Goal: Transaction & Acquisition: Obtain resource

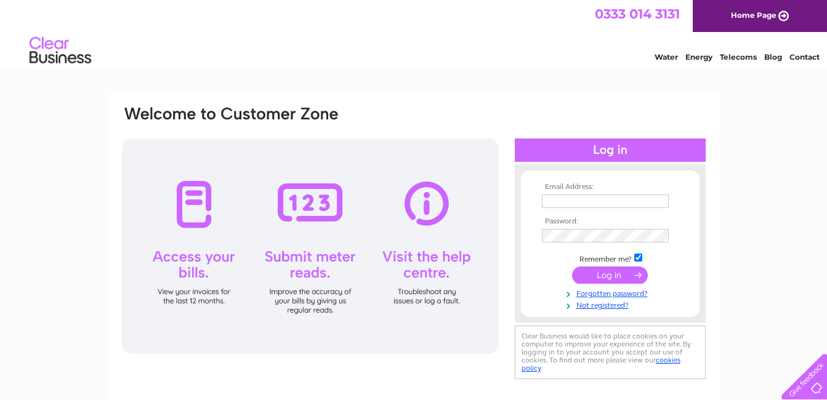
click at [581, 200] on input "text" at bounding box center [605, 202] width 127 height 14
type input "craig.peters@wpeters.co.uk"
click at [637, 275] on input "submit" at bounding box center [610, 275] width 76 height 17
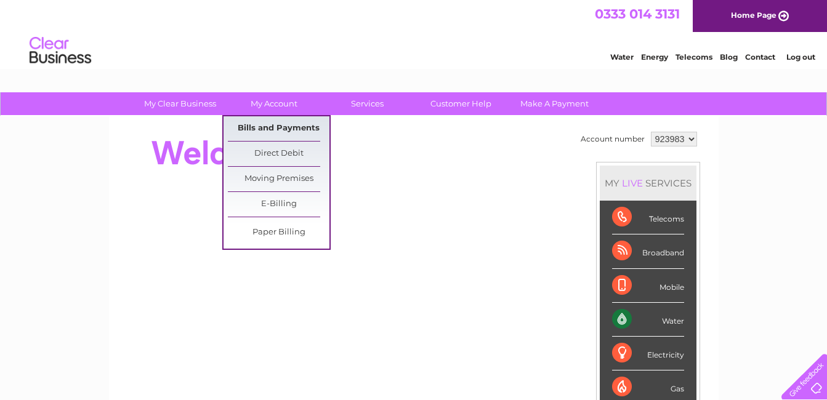
click at [291, 119] on link "Bills and Payments" at bounding box center [279, 128] width 102 height 25
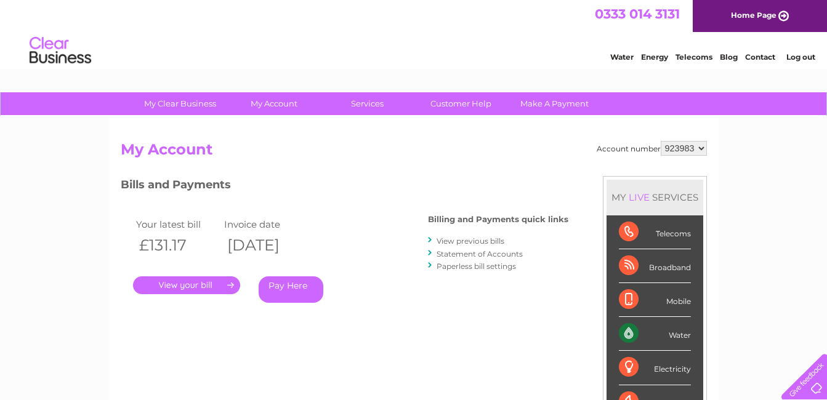
click at [190, 280] on link "." at bounding box center [186, 286] width 107 height 18
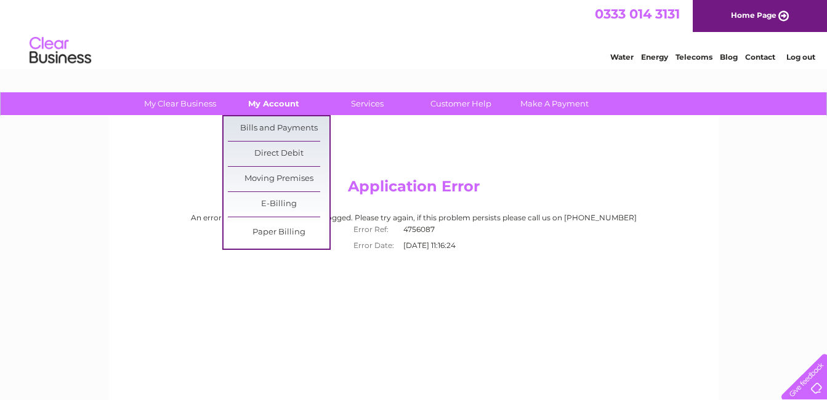
click at [273, 107] on link "My Account" at bounding box center [274, 103] width 102 height 23
click at [278, 120] on link "Bills and Payments" at bounding box center [279, 128] width 102 height 25
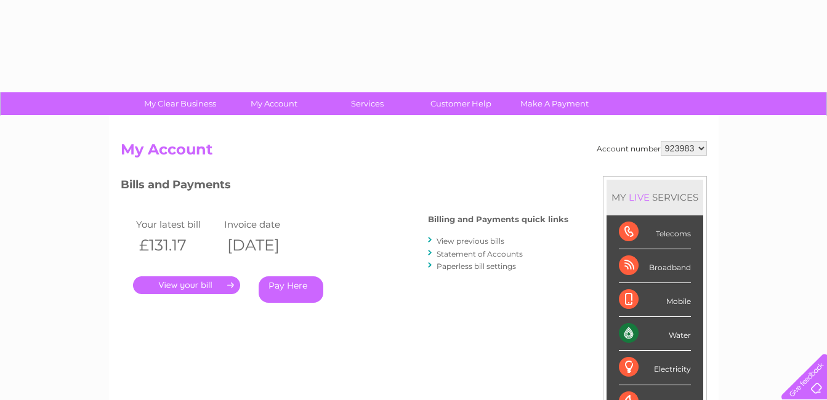
click at [196, 279] on link "." at bounding box center [186, 286] width 107 height 18
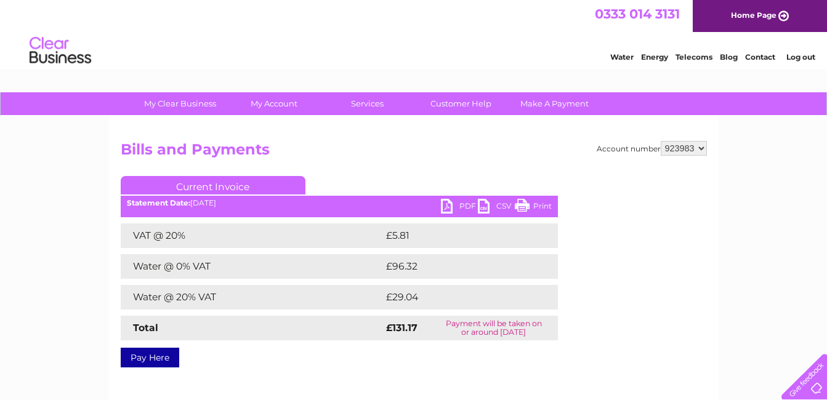
click at [459, 201] on link "PDF" at bounding box center [459, 208] width 37 height 18
